Goal: Task Accomplishment & Management: Use online tool/utility

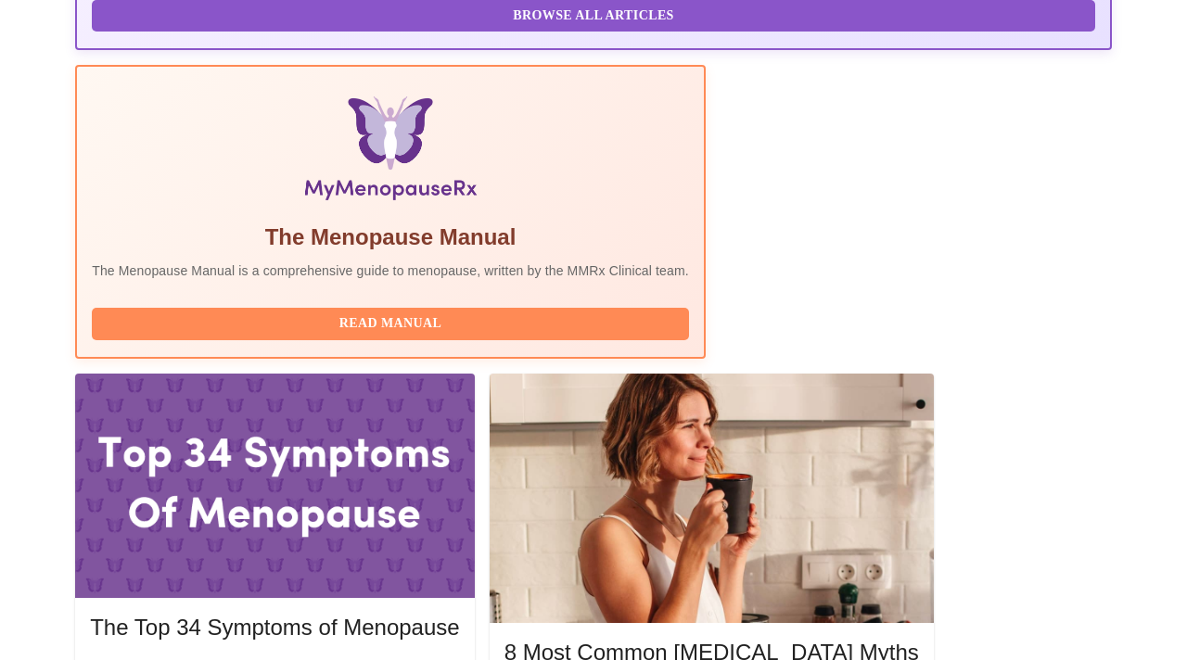
scroll to position [552, 0]
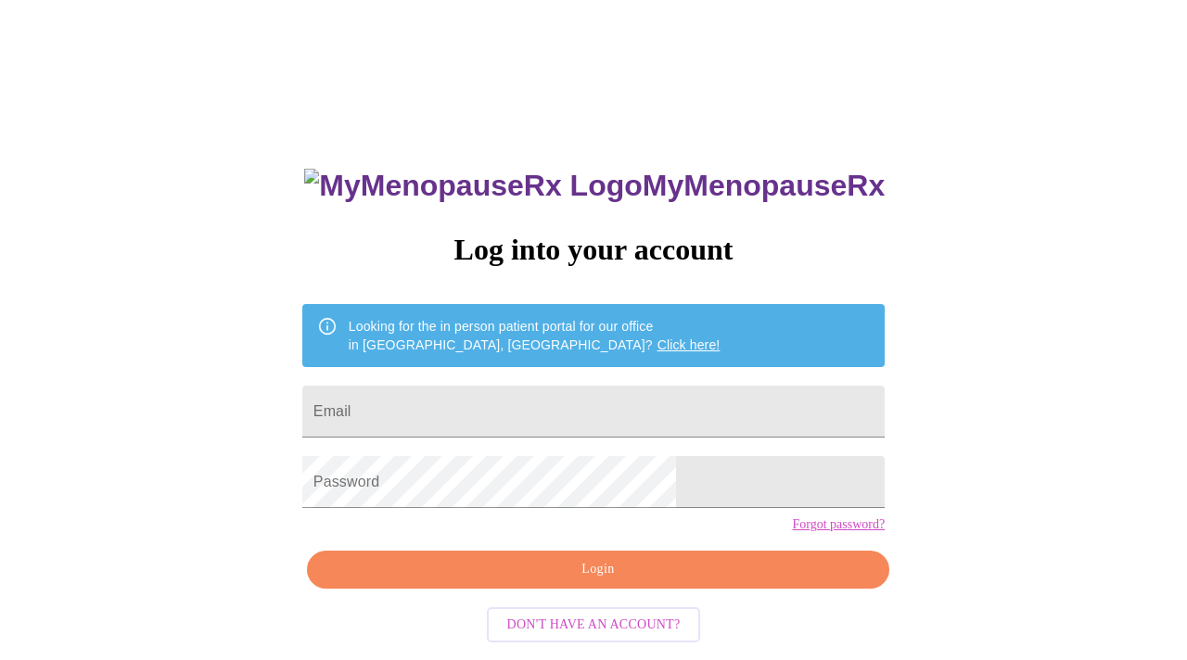
type input "[EMAIL_ADDRESS][DOMAIN_NAME]"
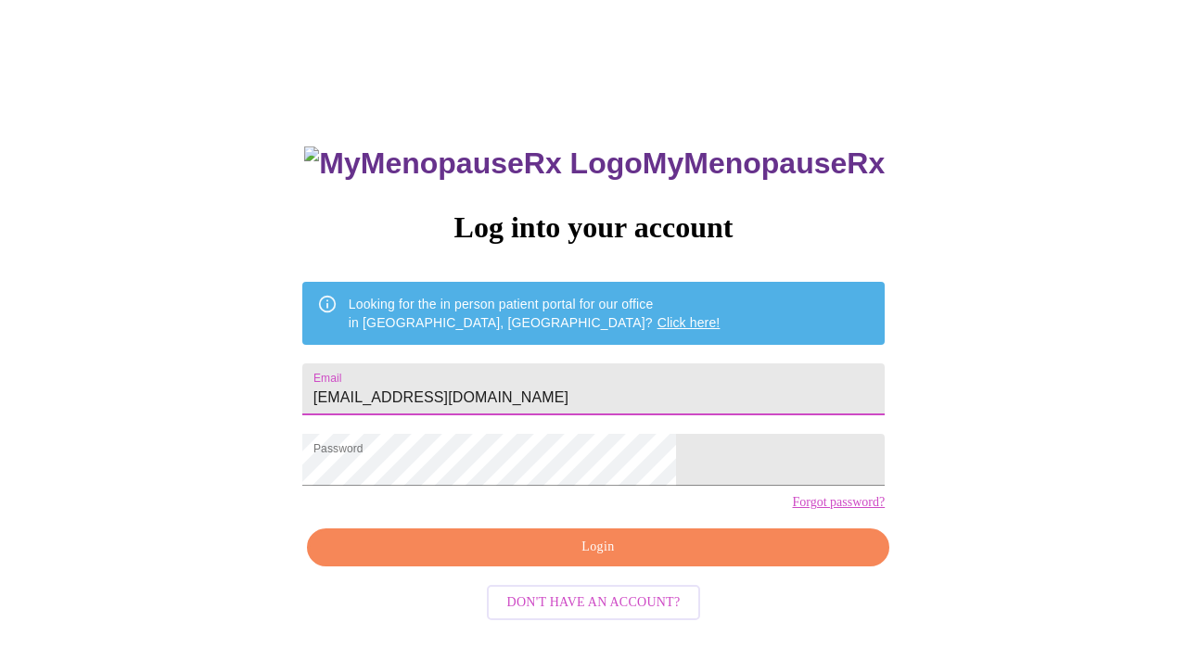
click at [598, 559] on span "Login" at bounding box center [598, 547] width 540 height 23
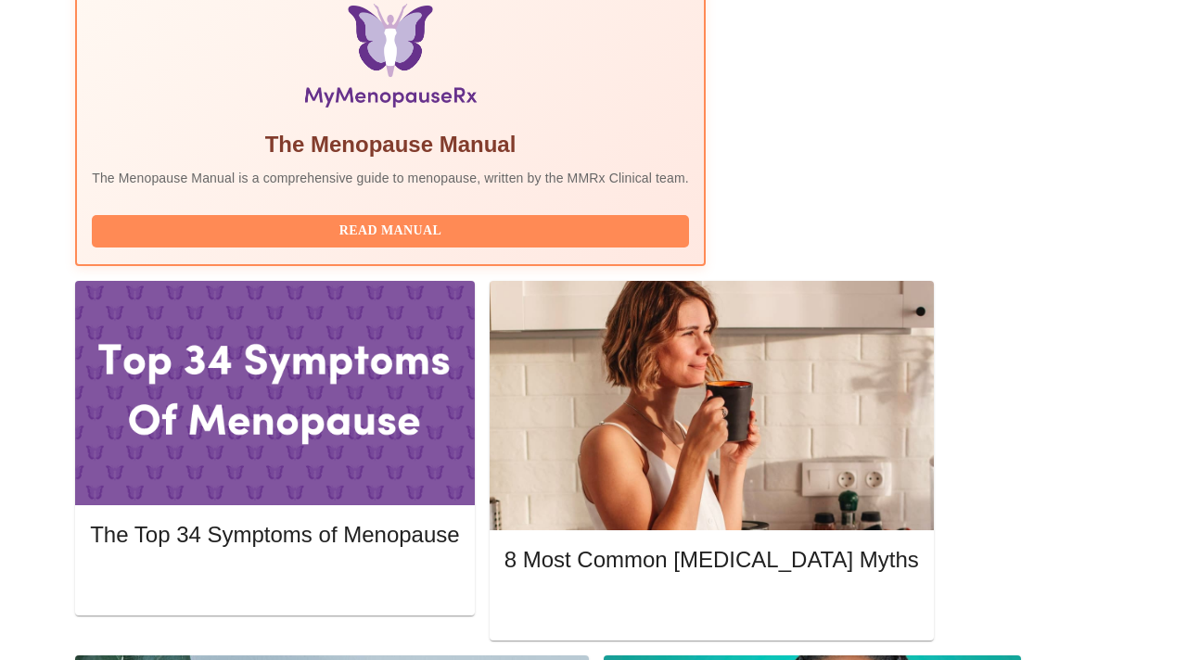
scroll to position [655, 0]
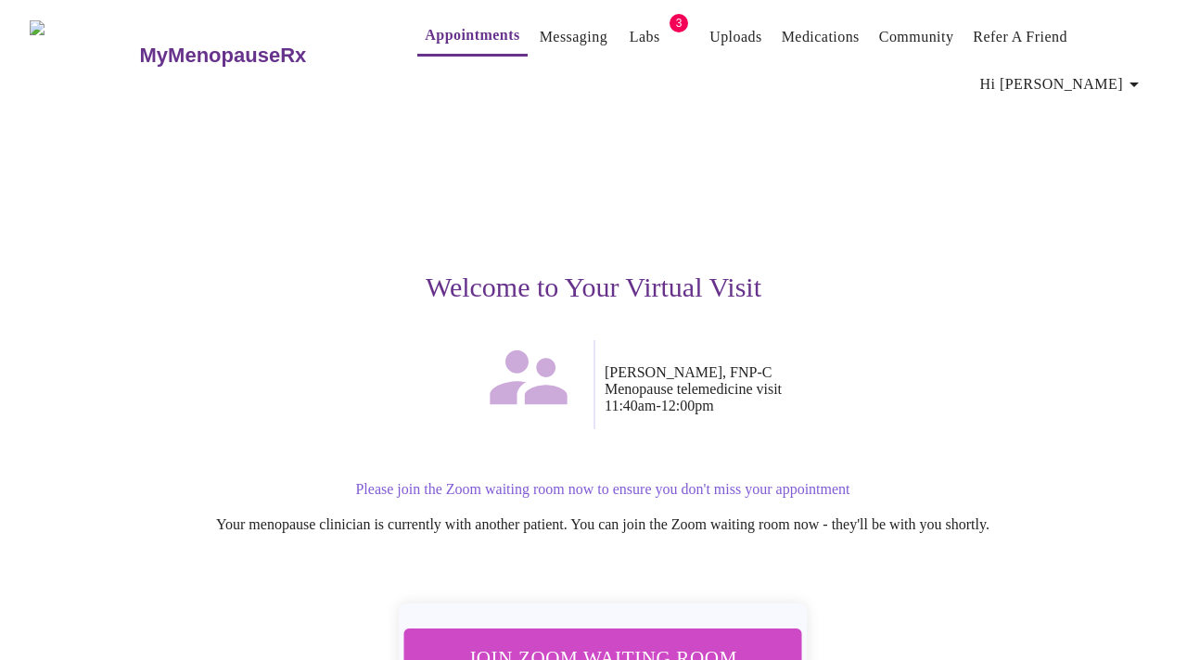
scroll to position [140, 0]
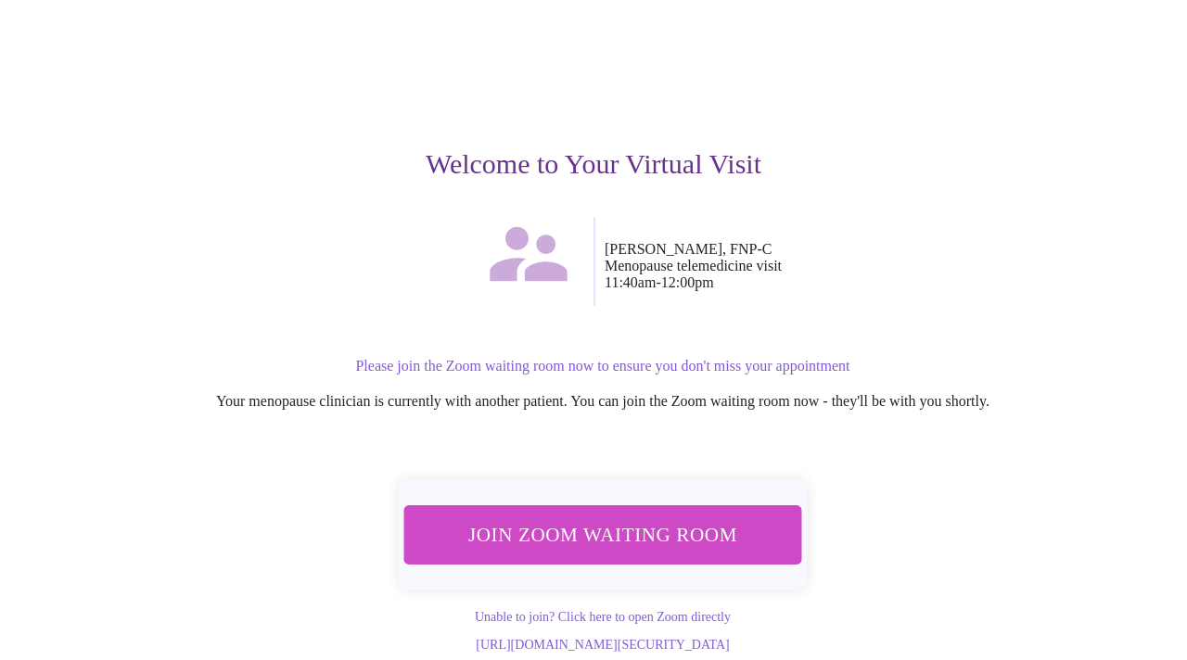
click at [541, 522] on span "Join Zoom Waiting Room" at bounding box center [603, 535] width 349 height 34
